Goal: Task Accomplishment & Management: Manage account settings

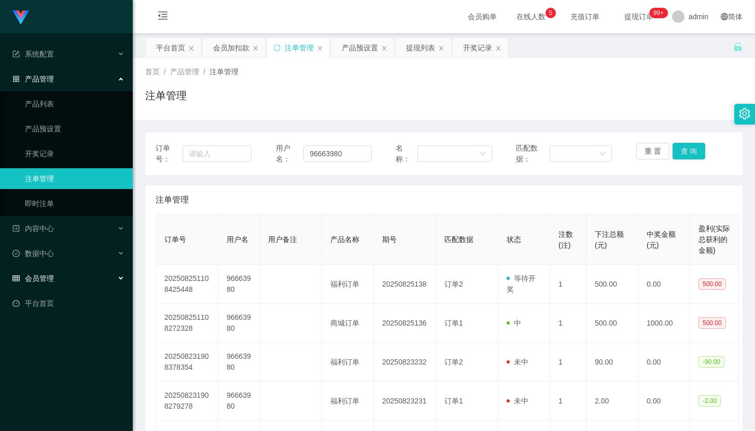
click at [86, 276] on div "会员管理" at bounding box center [66, 278] width 133 height 21
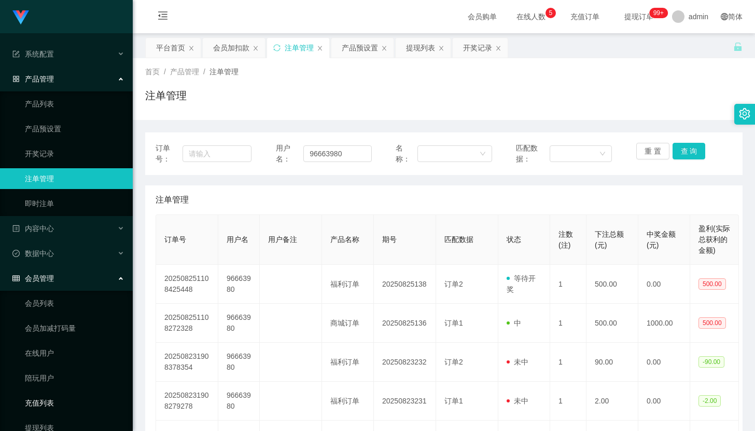
scroll to position [86, 0]
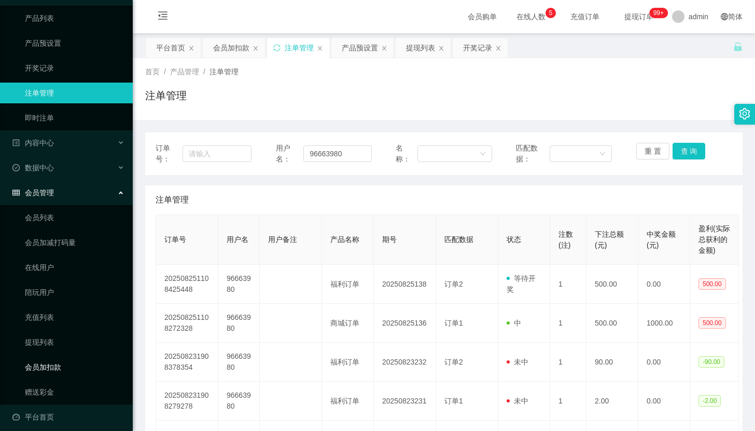
click at [67, 364] on link "会员加扣款" at bounding box center [75, 366] width 100 height 21
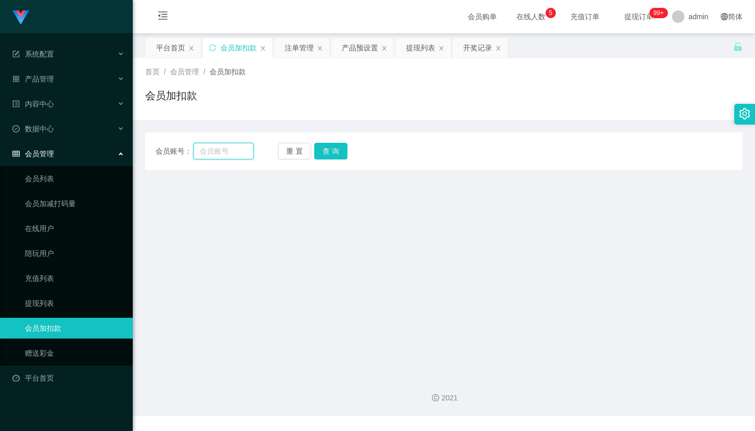
click at [227, 154] on input "text" at bounding box center [223, 151] width 60 height 17
paste input "[PERSON_NAME]"
type input "Nicole25"
click at [325, 144] on button "查 询" at bounding box center [330, 151] width 33 height 17
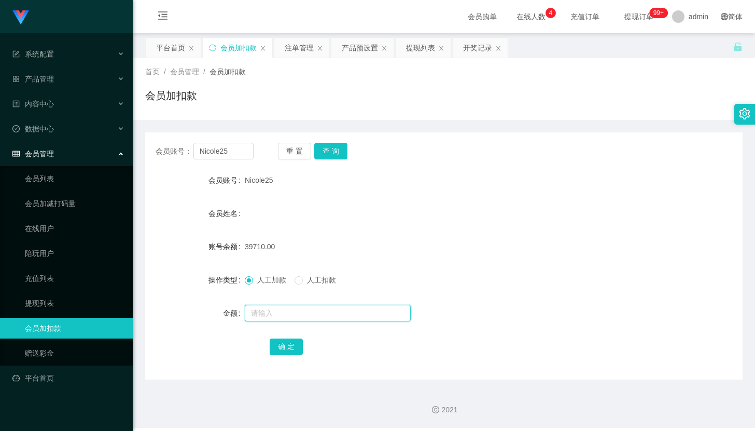
click at [361, 316] on input "text" at bounding box center [328, 312] width 166 height 17
click at [366, 310] on input "text" at bounding box center [328, 312] width 166 height 17
click at [227, 149] on input "Nicole25" at bounding box center [223, 151] width 60 height 17
click at [73, 175] on link "会员列表" at bounding box center [75, 178] width 100 height 21
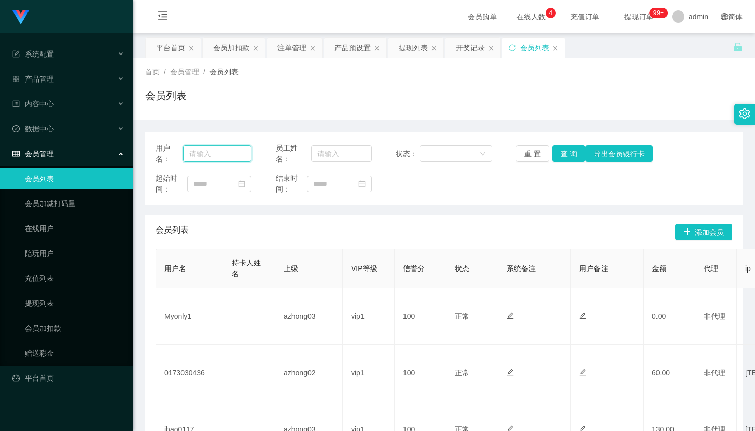
click at [239, 146] on input "text" at bounding box center [217, 153] width 68 height 17
paste input "Nicole25"
type input "Nicole25"
click at [570, 154] on button "查 询" at bounding box center [568, 153] width 33 height 17
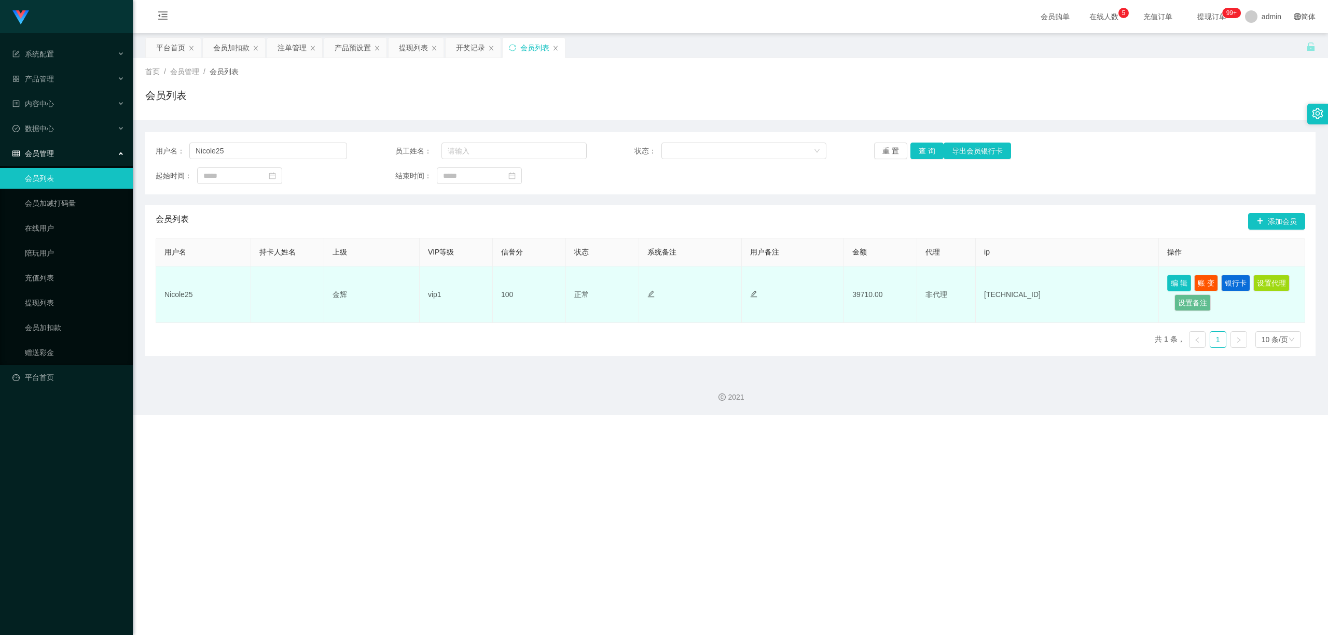
click at [755, 283] on button "编 辑" at bounding box center [1179, 283] width 24 height 17
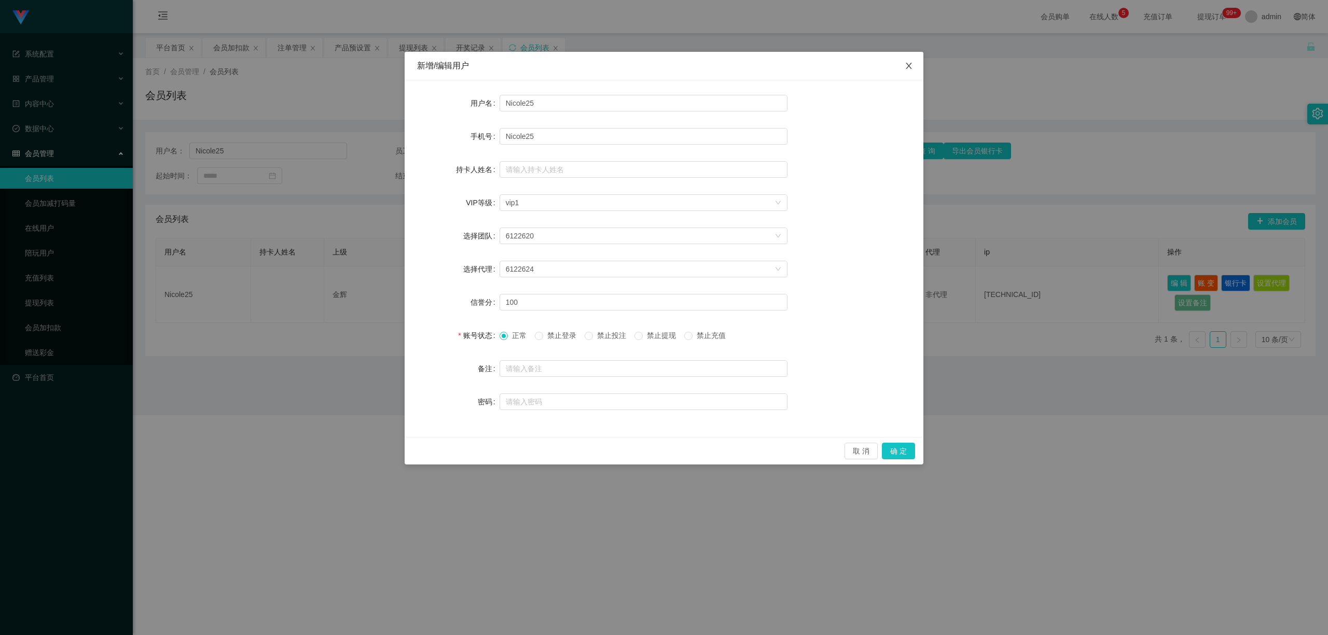
click at [755, 65] on span "Close" at bounding box center [908, 66] width 29 height 29
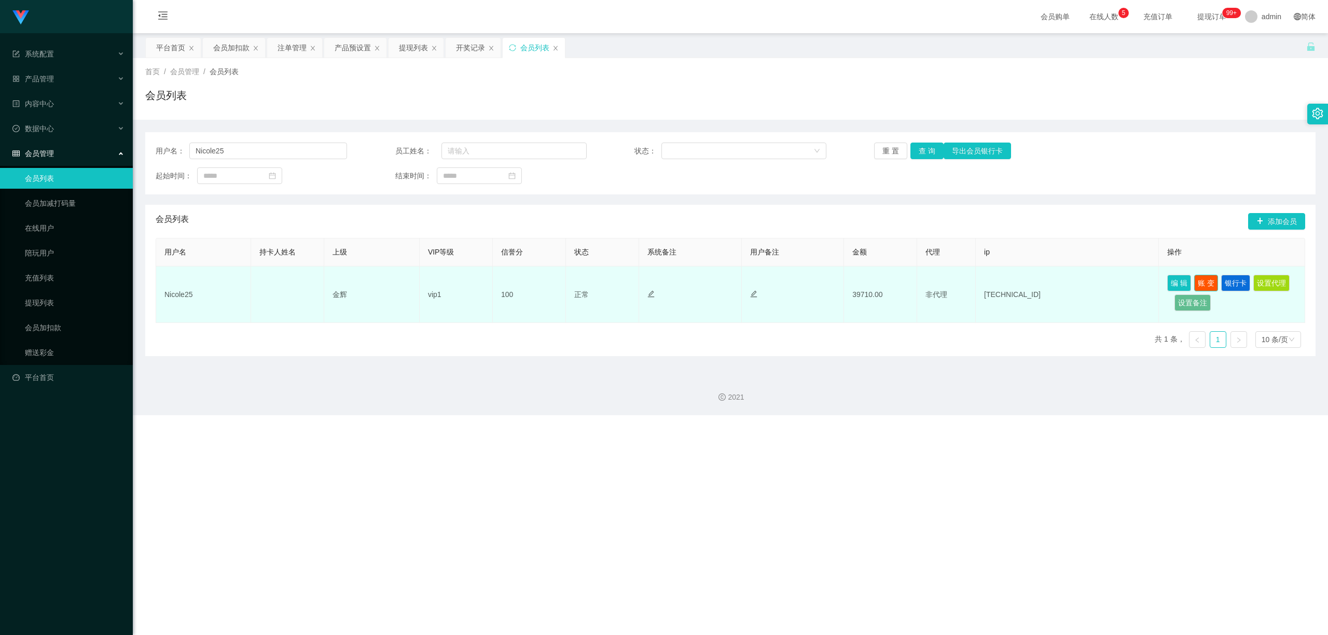
click at [755, 282] on button "账 变" at bounding box center [1206, 283] width 24 height 17
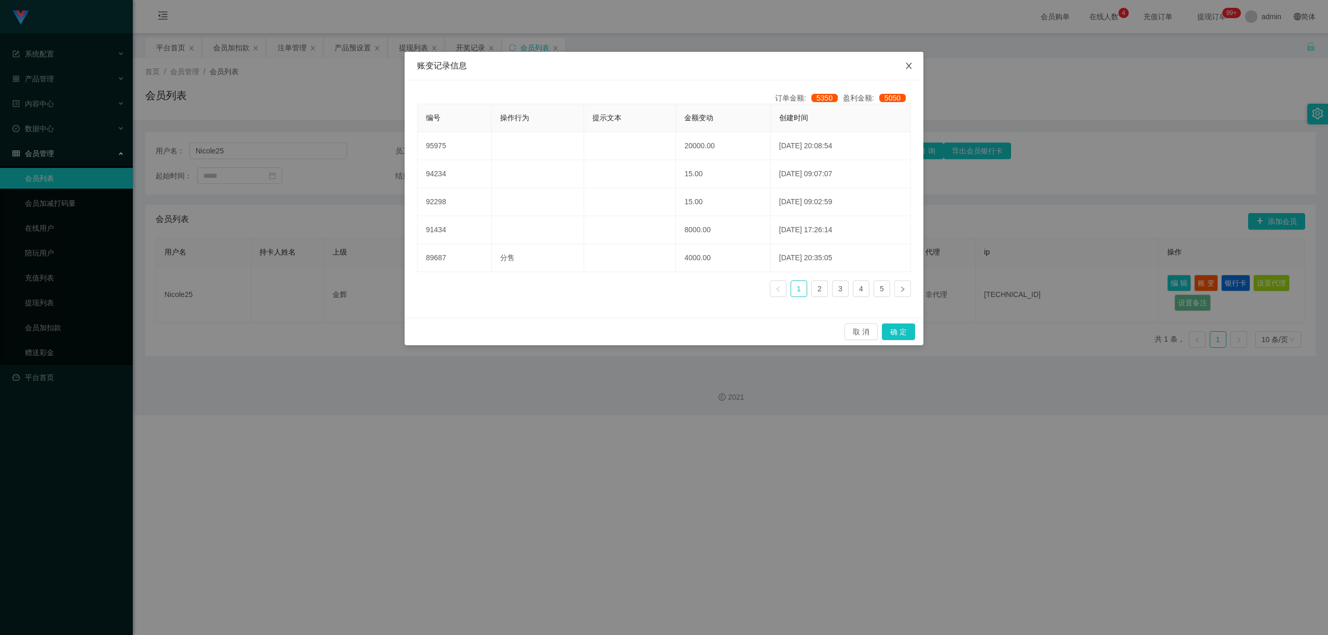
click at [755, 63] on icon "图标: close" at bounding box center [909, 66] width 8 height 8
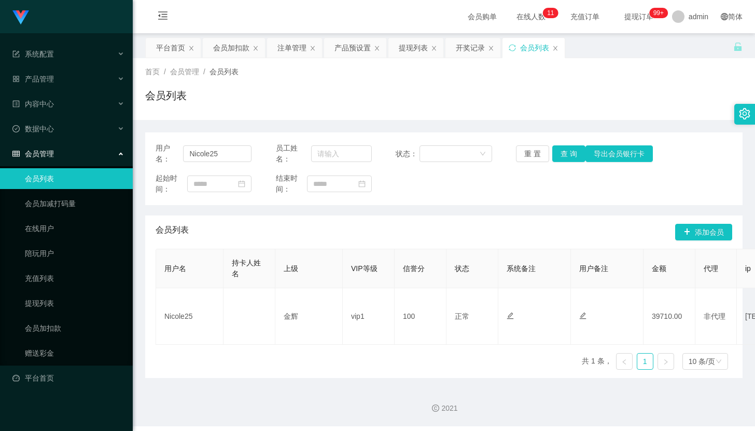
click at [499, 101] on div "会员列表" at bounding box center [444, 100] width 598 height 24
click at [224, 148] on input "Nicole25" at bounding box center [217, 153] width 68 height 17
click at [50, 325] on link "会员加扣款" at bounding box center [75, 327] width 100 height 21
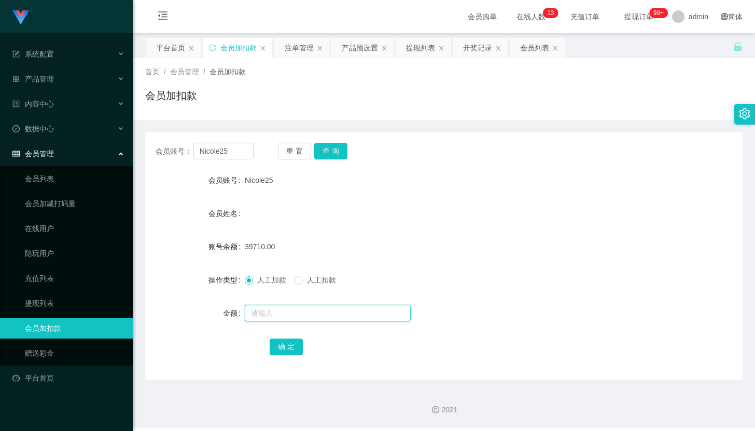
click at [406, 315] on input "text" at bounding box center [328, 312] width 166 height 17
type input "v"
click at [396, 316] on input "text" at bounding box center [328, 312] width 166 height 17
type input "290"
drag, startPoint x: 586, startPoint y: 252, endPoint x: 571, endPoint y: 258, distance: 16.8
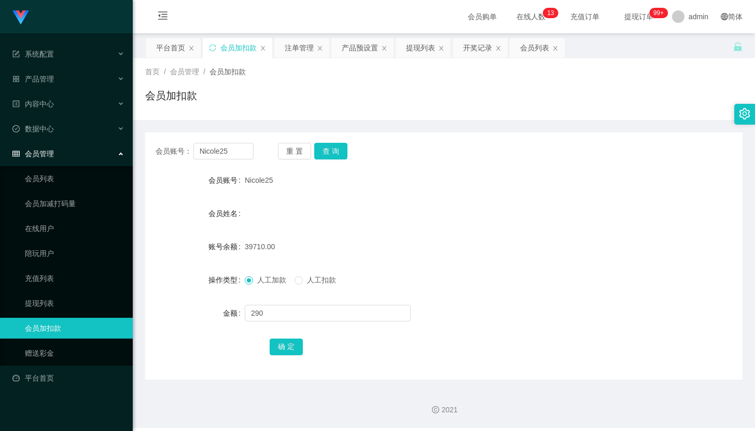
click at [586, 252] on div "39710.00" at bounding box center [419, 246] width 349 height 21
click at [281, 349] on button "确 定" at bounding box center [286, 346] width 33 height 17
click at [269, 314] on input "text" at bounding box center [328, 312] width 166 height 17
type input "5"
click at [301, 352] on button "确 定" at bounding box center [286, 346] width 33 height 17
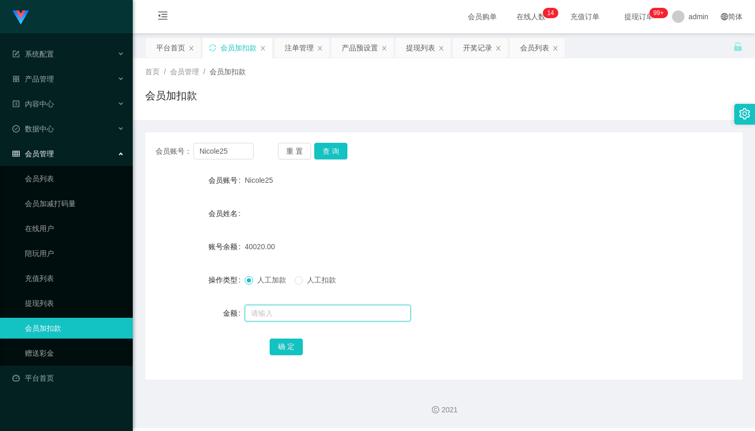
click at [291, 314] on input "text" at bounding box center [328, 312] width 166 height 17
type input "830"
click at [285, 342] on button "确 定" at bounding box center [286, 346] width 33 height 17
click at [89, 73] on div "产品管理" at bounding box center [66, 78] width 133 height 21
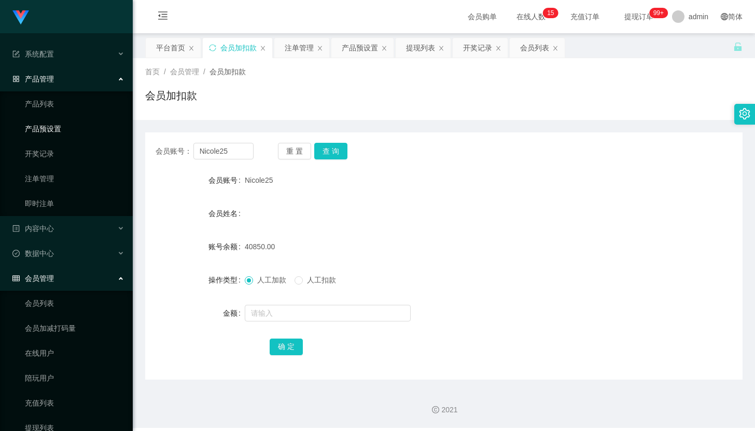
click at [53, 123] on link "产品预设置" at bounding box center [75, 128] width 100 height 21
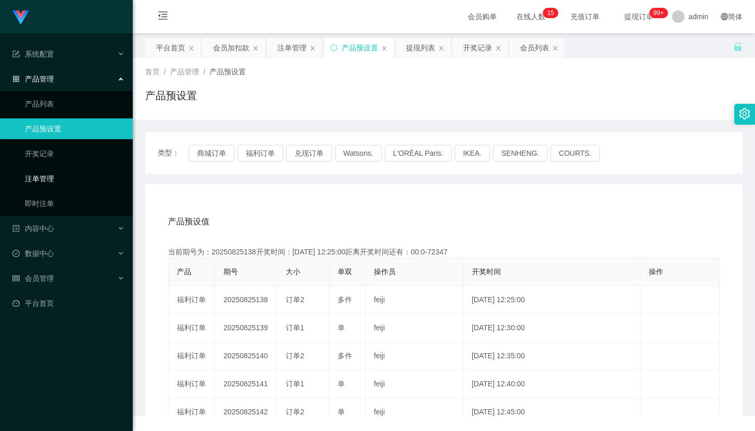
click at [56, 179] on link "注单管理" at bounding box center [75, 178] width 100 height 21
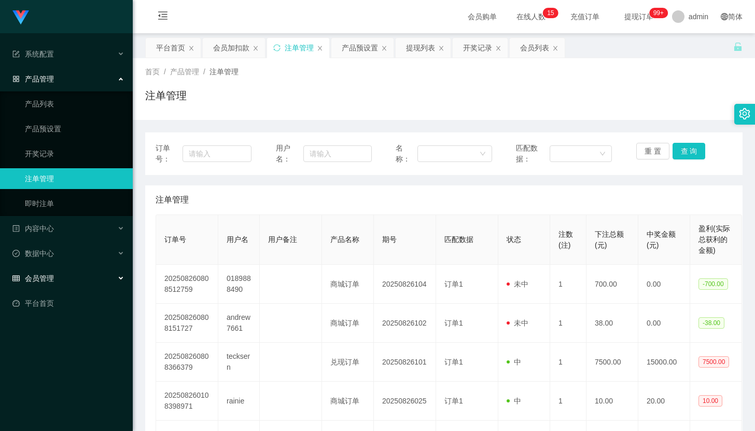
click at [61, 270] on div "会员管理" at bounding box center [66, 278] width 133 height 21
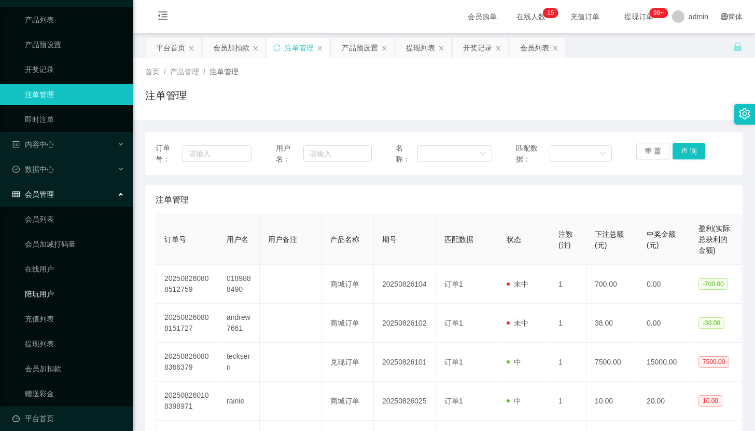
scroll to position [86, 0]
click at [64, 332] on link "提现列表" at bounding box center [75, 341] width 100 height 21
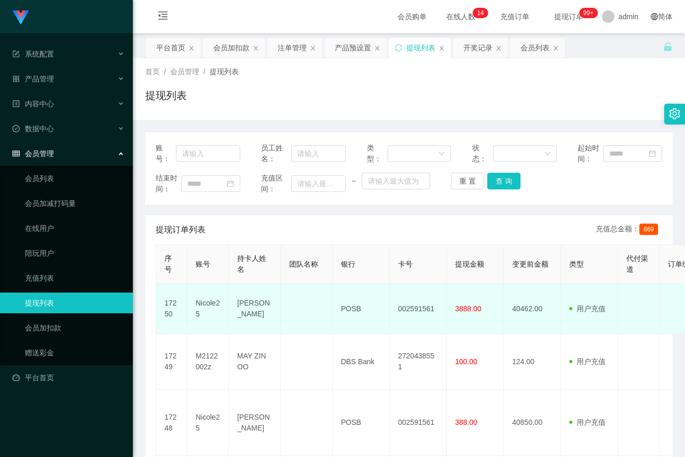
click at [461, 302] on td "3888.00" at bounding box center [475, 309] width 57 height 50
drag, startPoint x: 452, startPoint y: 314, endPoint x: 484, endPoint y: 316, distance: 31.7
click at [484, 315] on td "3888.00" at bounding box center [475, 309] width 57 height 50
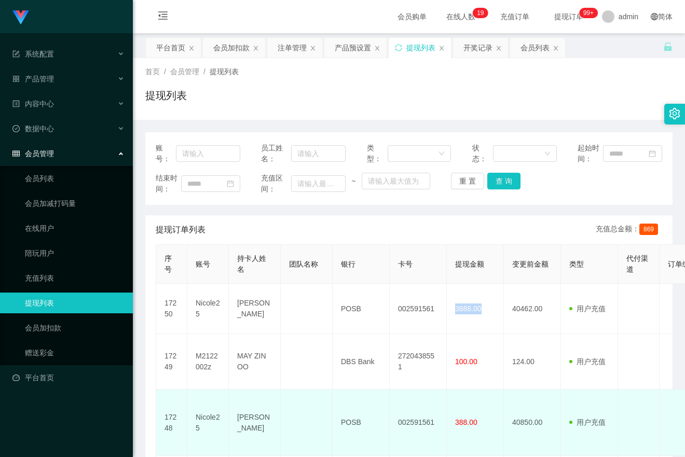
click at [509, 394] on td "40850.00" at bounding box center [532, 423] width 57 height 66
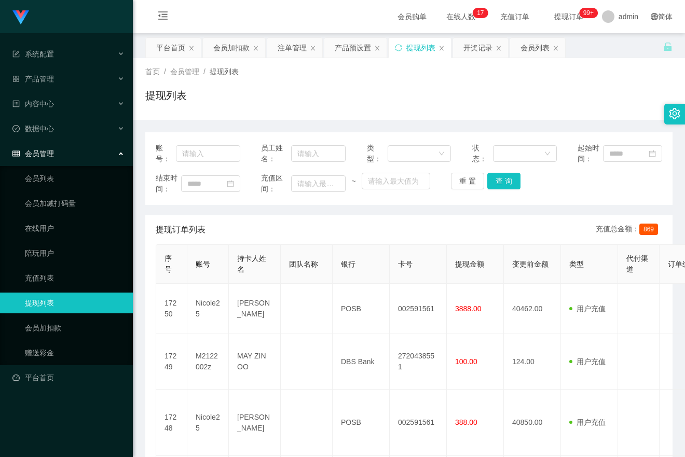
click at [359, 61] on div "首页 / 会员管理 / 提现列表 / 提现列表" at bounding box center [409, 89] width 552 height 62
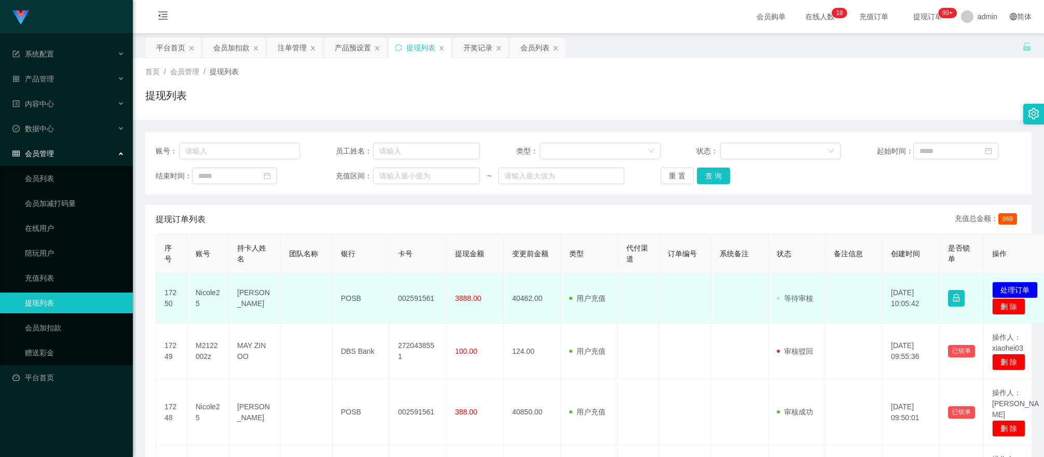
click at [711, 301] on td at bounding box center [739, 298] width 57 height 50
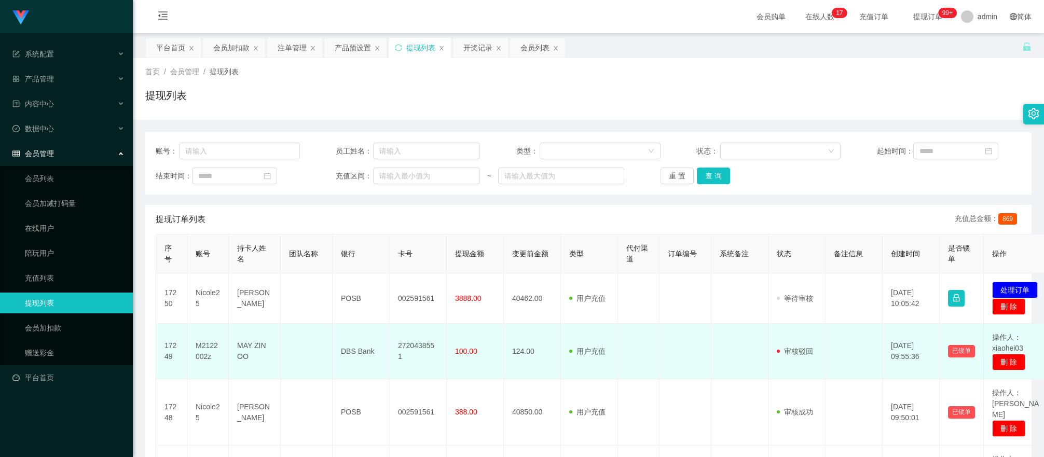
click at [642, 330] on td at bounding box center [638, 352] width 41 height 56
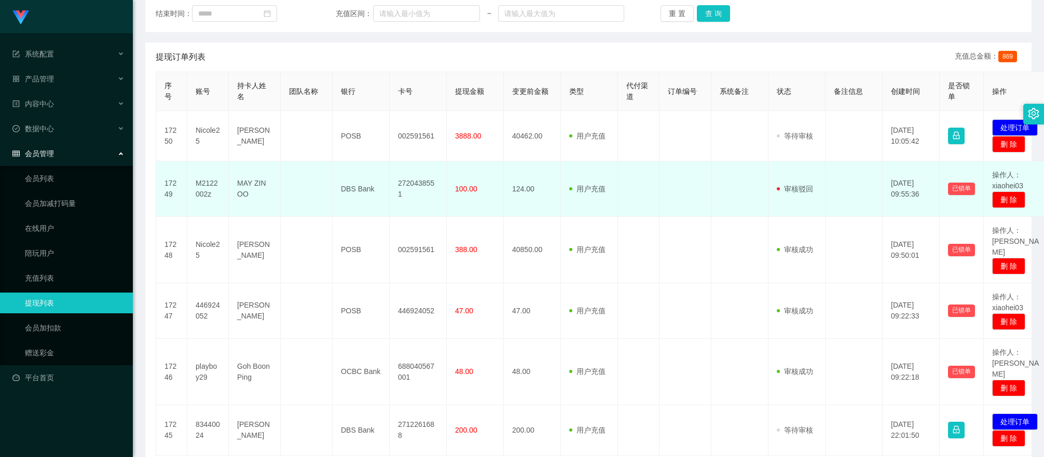
scroll to position [138, 0]
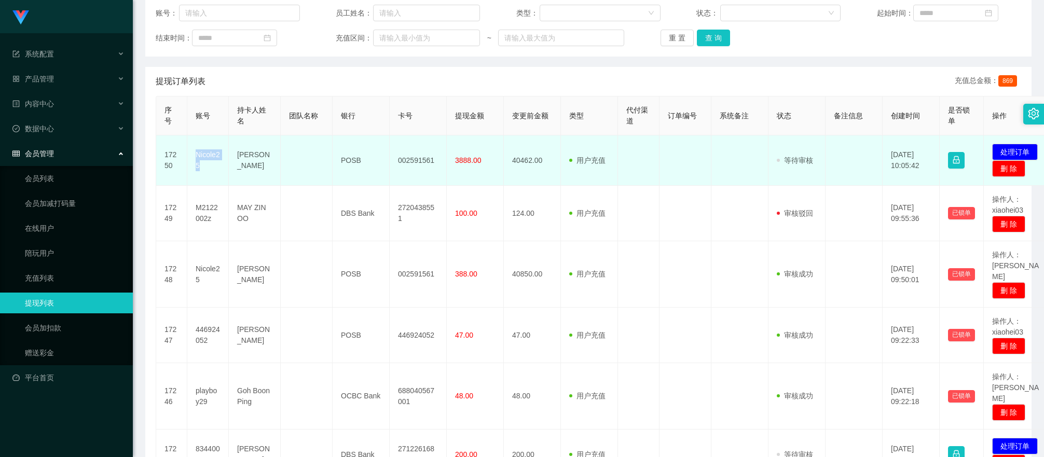
drag, startPoint x: 203, startPoint y: 158, endPoint x: 212, endPoint y: 163, distance: 9.8
click at [212, 163] on td "Nicole25" at bounding box center [207, 160] width 41 height 50
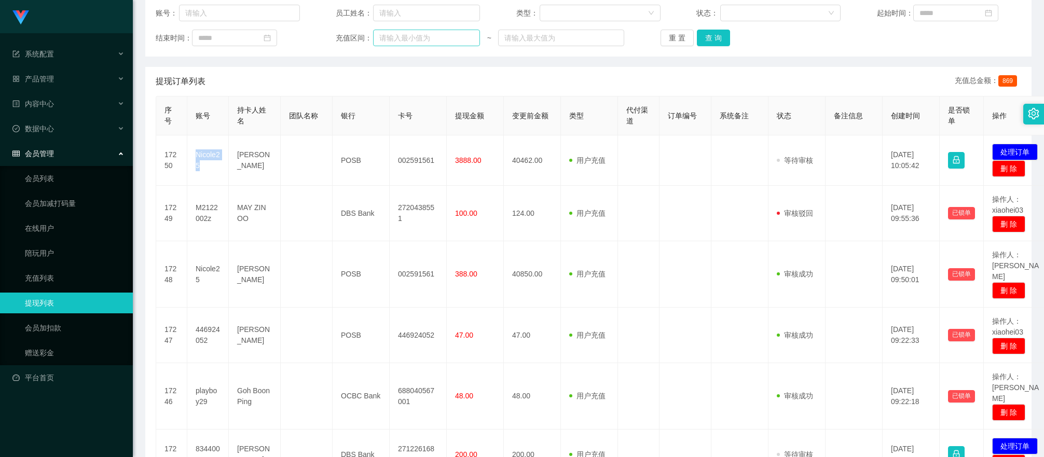
copy td "Nicole25"
click at [264, 17] on input "text" at bounding box center [239, 13] width 121 height 17
paste input "Nicole25"
type input "Nicole25"
click at [708, 41] on button "查 询" at bounding box center [713, 38] width 33 height 17
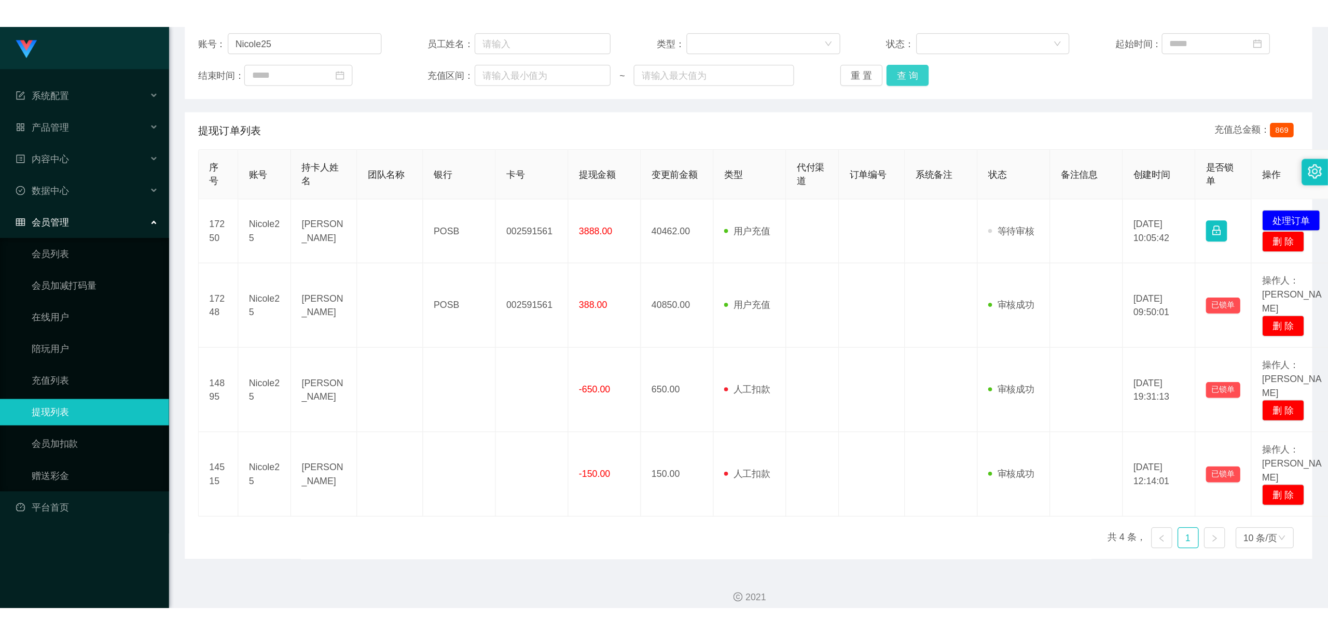
scroll to position [83, 0]
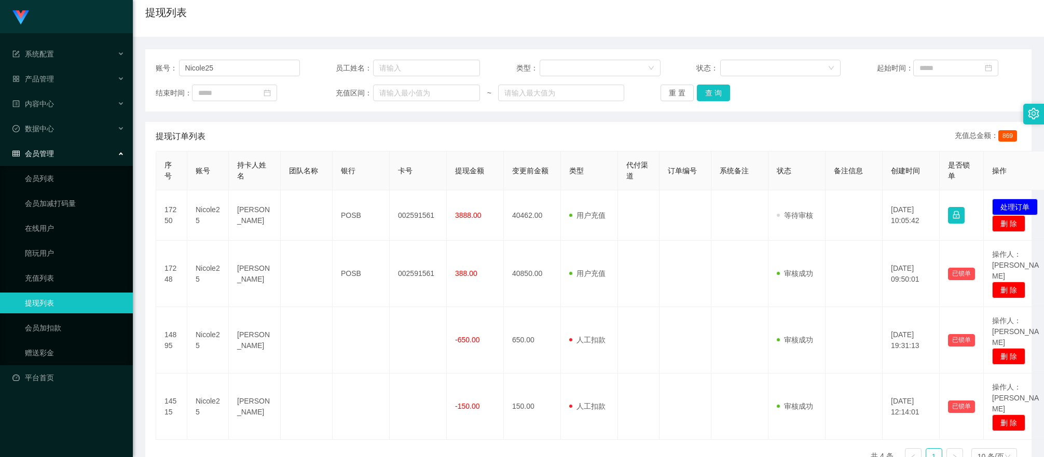
click at [677, 187] on th "订单编号" at bounding box center [685, 170] width 52 height 39
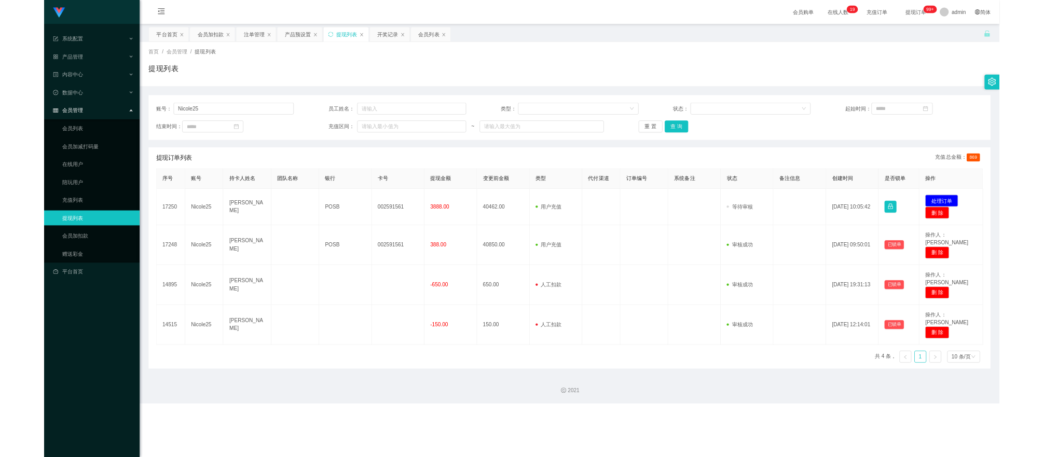
scroll to position [0, 0]
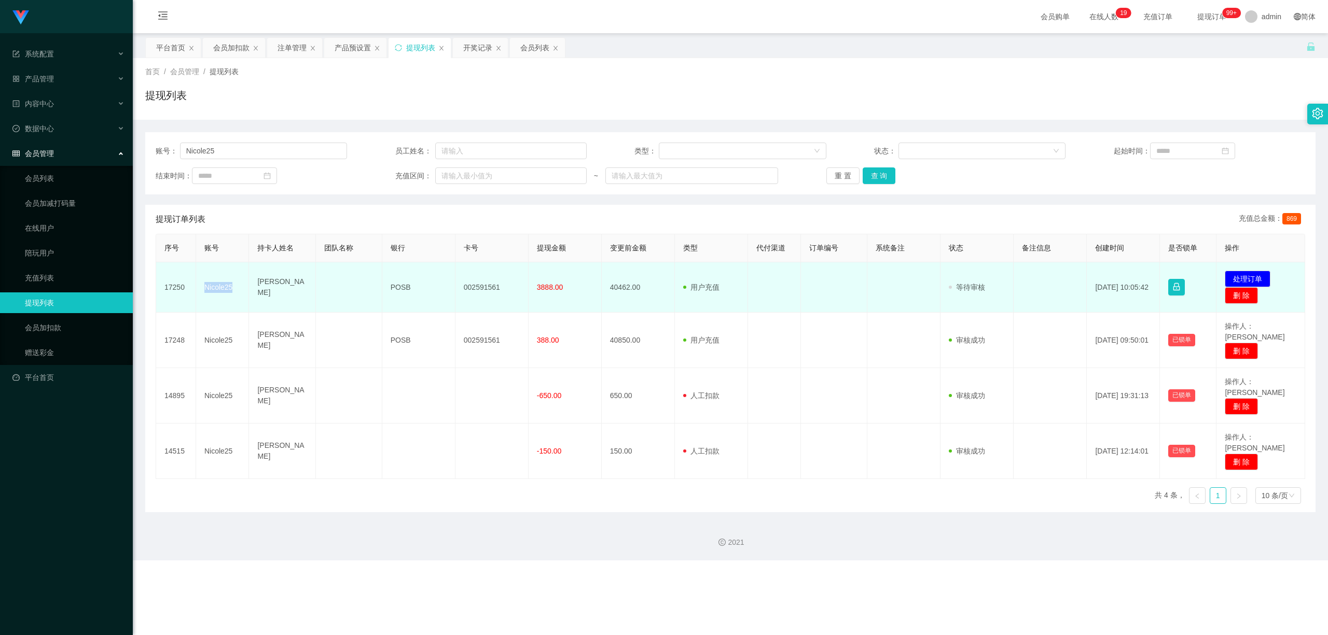
drag, startPoint x: 201, startPoint y: 289, endPoint x: 233, endPoint y: 295, distance: 32.2
click at [233, 295] on td "Nicole25" at bounding box center [222, 287] width 53 height 50
copy td "Nicole25"
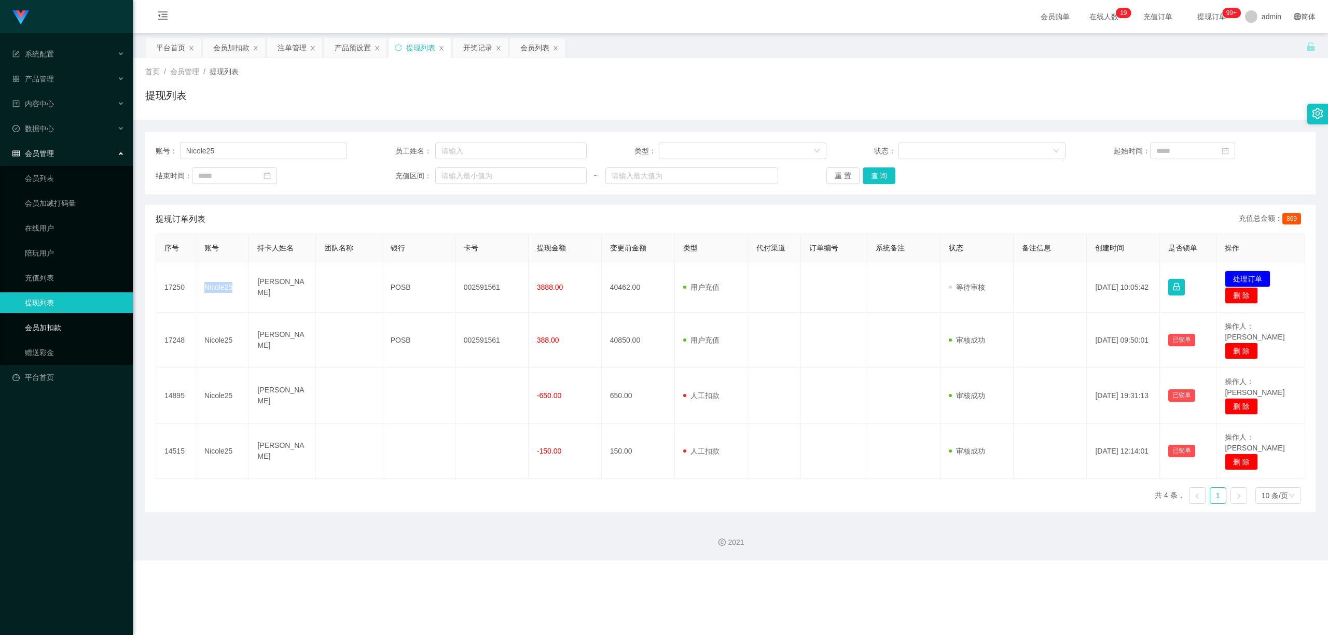
click at [73, 323] on link "会员加扣款" at bounding box center [75, 327] width 100 height 21
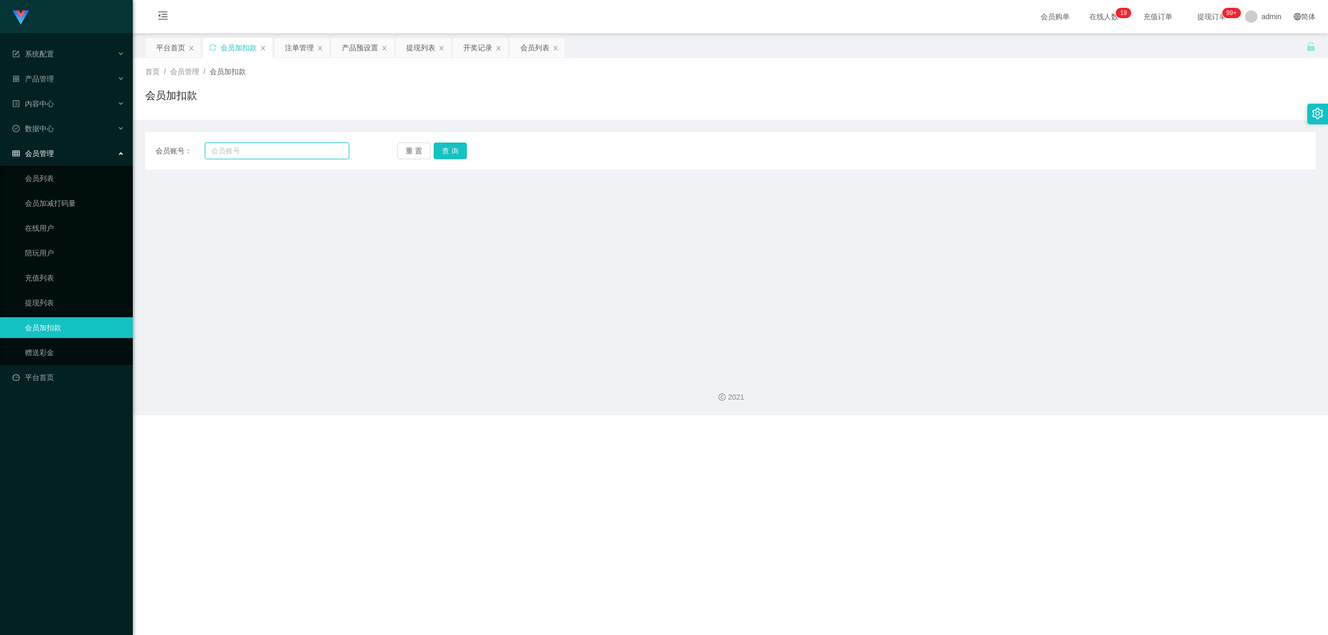
drag, startPoint x: 265, startPoint y: 143, endPoint x: 313, endPoint y: 146, distance: 48.8
click at [265, 143] on input "text" at bounding box center [277, 151] width 144 height 17
paste input "Nicole25"
type input "Nicole25"
click at [453, 146] on button "查 询" at bounding box center [450, 151] width 33 height 17
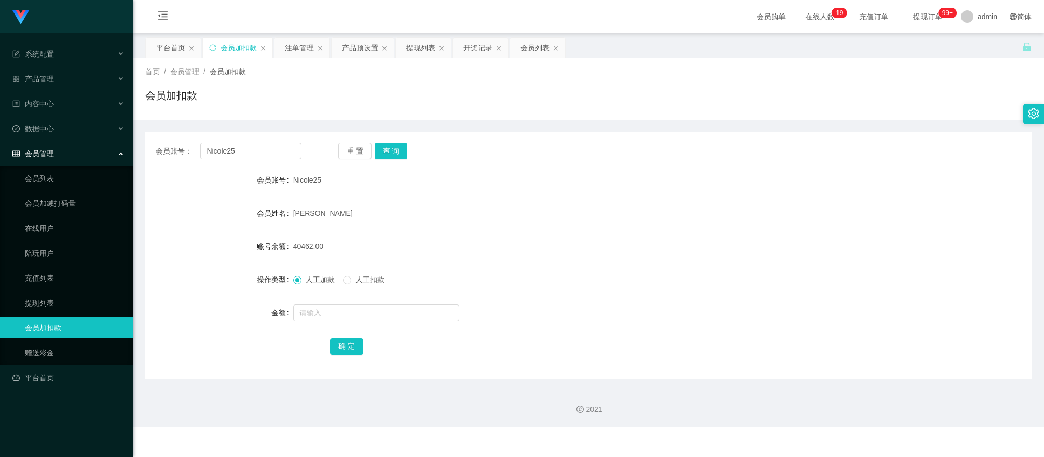
click at [645, 85] on div "首页 / 会员管理 / 会员加扣款 / 会员加扣款" at bounding box center [588, 88] width 886 height 45
